Goal: Information Seeking & Learning: Check status

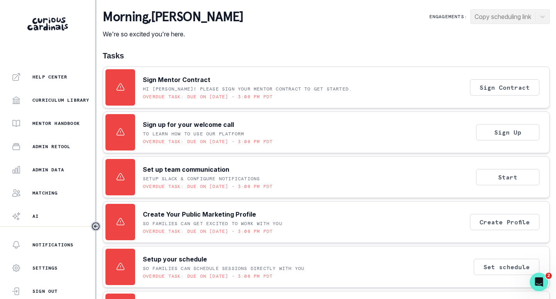
scroll to position [175, 0]
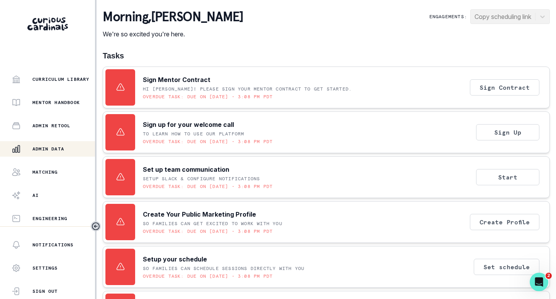
click at [44, 148] on p "Admin Data" at bounding box center [48, 149] width 32 height 6
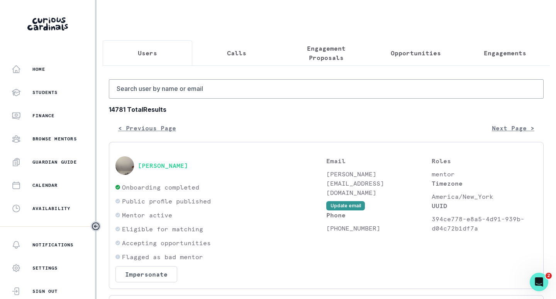
click at [485, 52] on p "Engagements" at bounding box center [505, 52] width 42 height 9
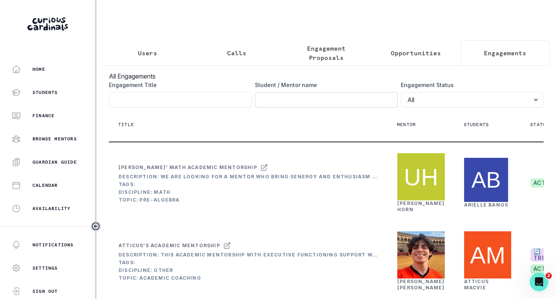
click at [319, 107] on input "Engagement Title" at bounding box center [326, 99] width 143 height 15
type input "[PERSON_NAME]"
click button "submit" at bounding box center [0, 0] width 0 height 0
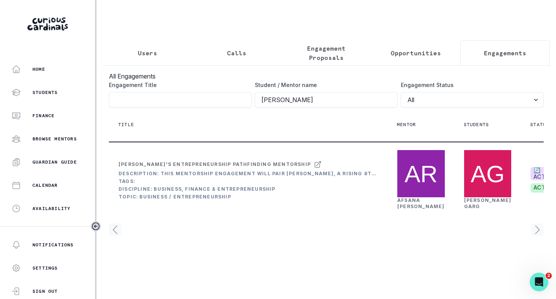
scroll to position [8, 0]
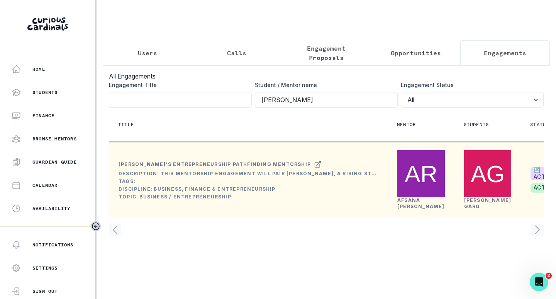
click at [413, 209] on link "[PERSON_NAME]" at bounding box center [421, 203] width 48 height 12
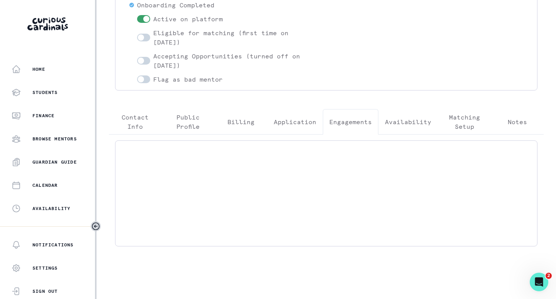
click at [351, 114] on button "Engagements" at bounding box center [351, 121] width 56 height 25
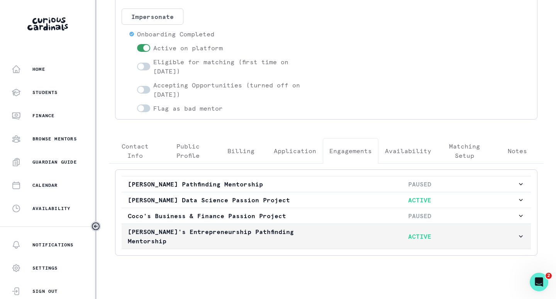
click at [434, 233] on p "ACTIVE" at bounding box center [419, 235] width 195 height 9
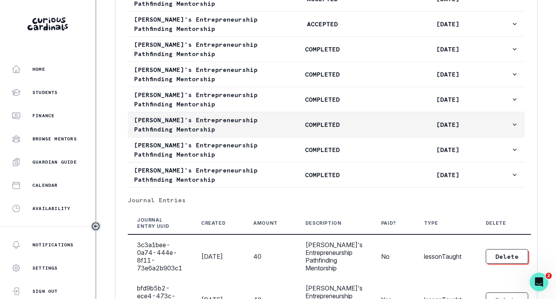
scroll to position [545, 0]
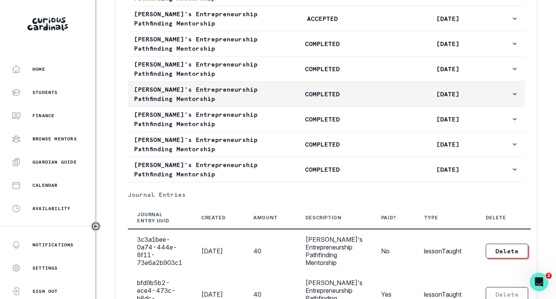
click at [370, 98] on p "COMPLETED" at bounding box center [323, 93] width 126 height 9
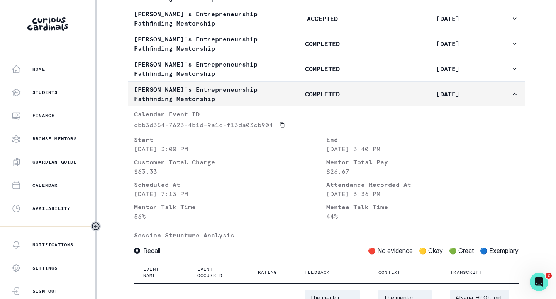
click at [370, 98] on p "COMPLETED" at bounding box center [323, 93] width 126 height 9
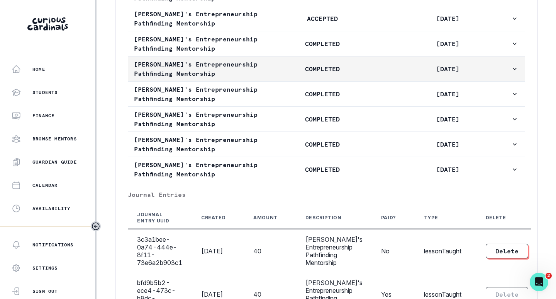
click at [372, 73] on p "COMPLETED" at bounding box center [323, 68] width 126 height 9
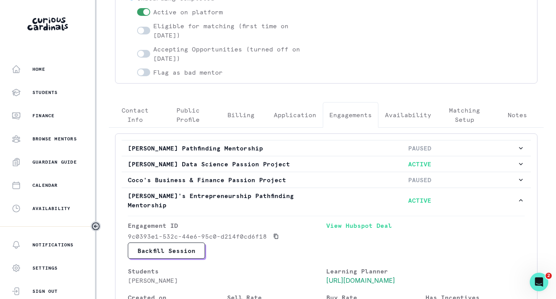
scroll to position [0, 0]
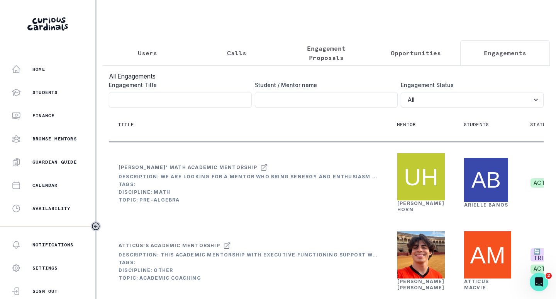
click at [130, 58] on button "Users" at bounding box center [148, 52] width 90 height 25
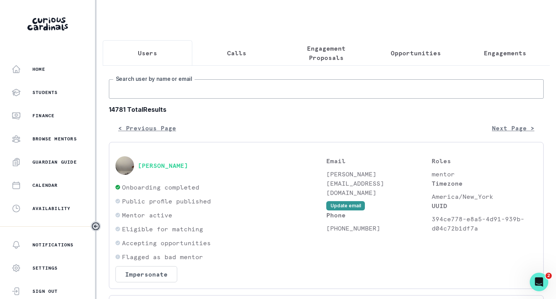
click at [182, 92] on input "Search user by name or email" at bounding box center [326, 88] width 435 height 19
paste input "[PERSON_NAME]"
type input "[PERSON_NAME]"
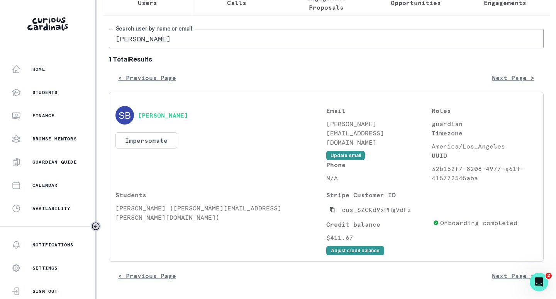
scroll to position [56, 0]
drag, startPoint x: 154, startPoint y: 209, endPoint x: 115, endPoint y: 213, distance: 38.4
click at [115, 213] on div "Students [PERSON_NAME] ([PERSON_NAME][EMAIL_ADDRESS][PERSON_NAME][DOMAIN_NAME])" at bounding box center [220, 222] width 211 height 65
copy p "[PERSON_NAME]"
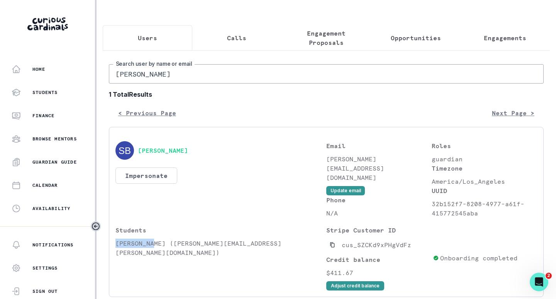
scroll to position [0, 0]
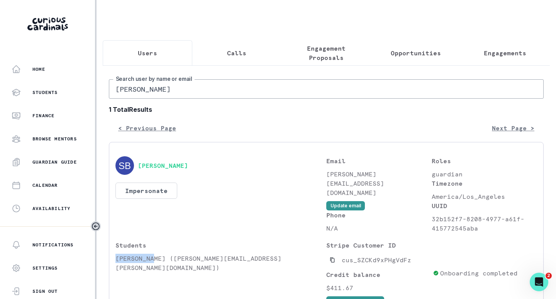
click at [485, 52] on p "Engagements" at bounding box center [505, 52] width 42 height 9
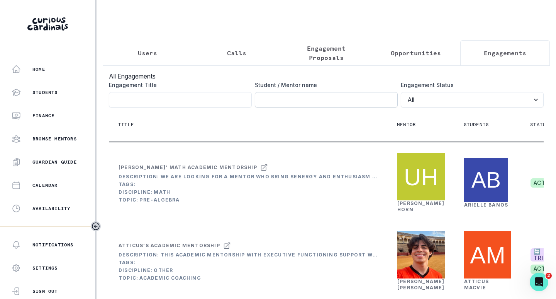
click at [309, 107] on input "Engagement Title" at bounding box center [326, 99] width 143 height 15
paste input "[PERSON_NAME]"
type input "[PERSON_NAME]"
click button "submit" at bounding box center [0, 0] width 0 height 0
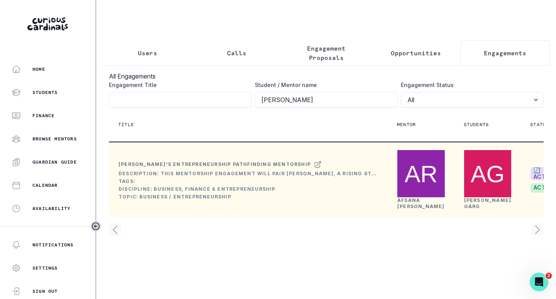
click at [405, 209] on link "[PERSON_NAME]" at bounding box center [421, 203] width 48 height 12
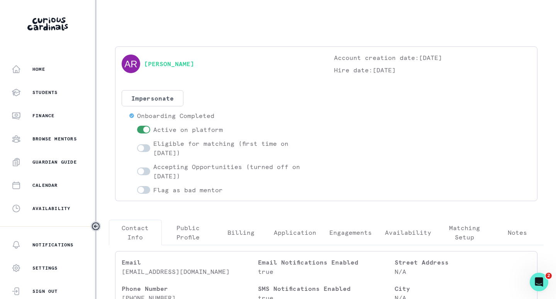
click at [345, 237] on button "Engagements" at bounding box center [351, 231] width 56 height 25
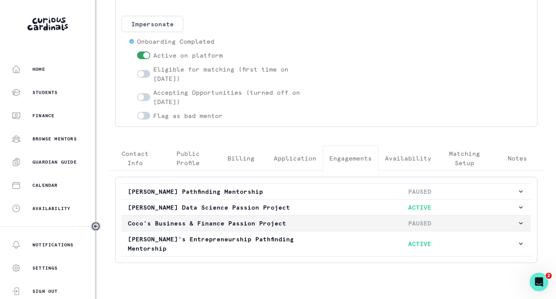
scroll to position [81, 0]
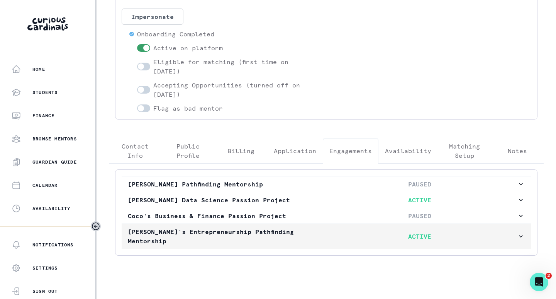
click at [273, 236] on button "[PERSON_NAME]'s Entrepreneurship Pathfinding Mentorship ACTIVE" at bounding box center [326, 236] width 409 height 25
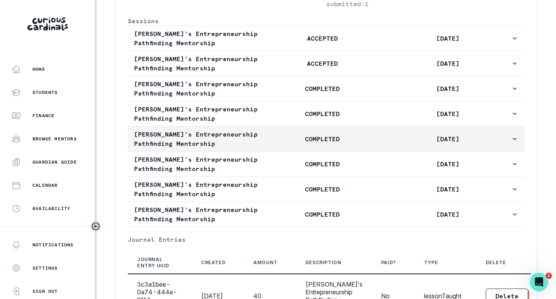
scroll to position [506, 0]
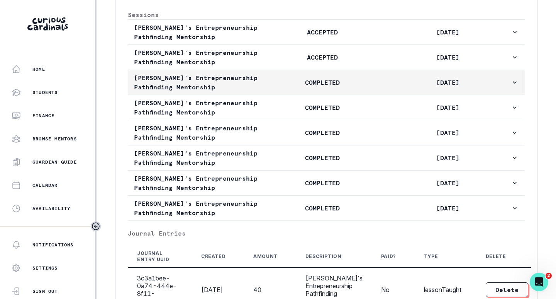
click at [385, 87] on p "[DATE]" at bounding box center [448, 82] width 126 height 9
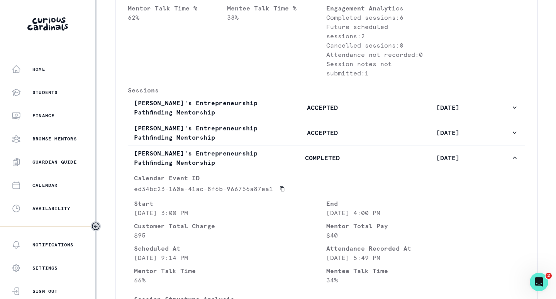
scroll to position [429, 0]
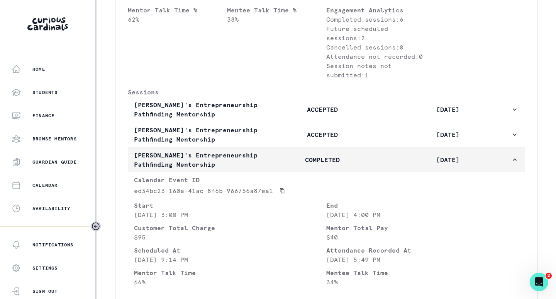
click at [511, 163] on icon "button" at bounding box center [515, 160] width 8 height 8
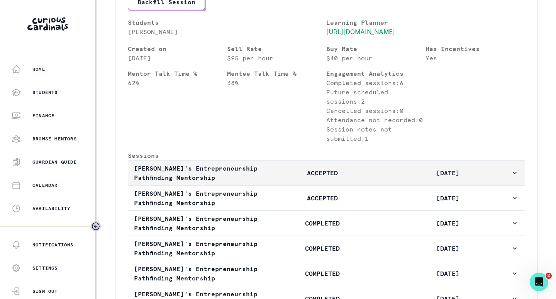
scroll to position [352, 0]
